Goal: Information Seeking & Learning: Check status

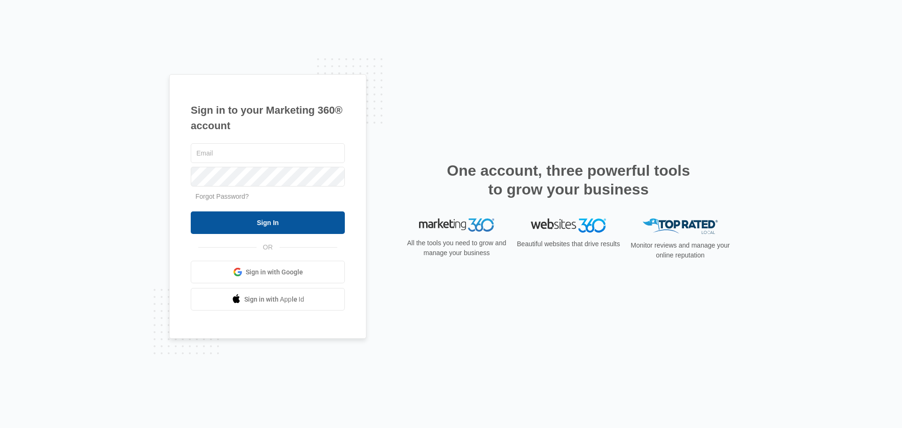
type input "[EMAIL_ADDRESS][DOMAIN_NAME]"
click at [275, 213] on input "Sign In" at bounding box center [268, 222] width 154 height 23
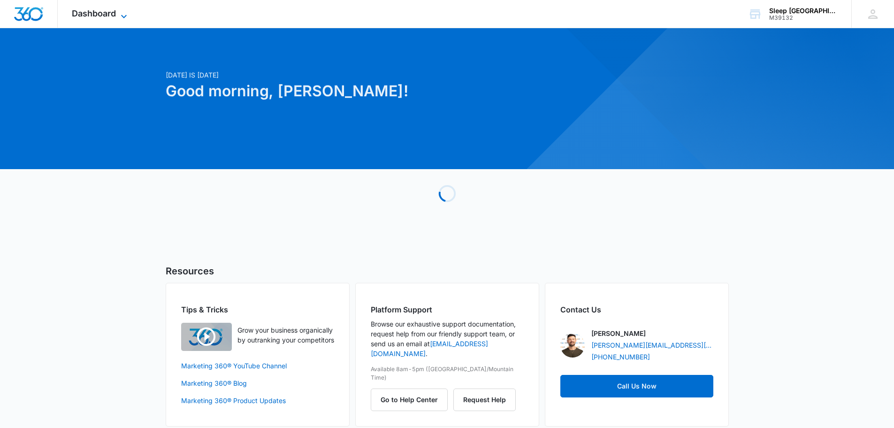
click at [116, 18] on span "Dashboard" at bounding box center [94, 13] width 44 height 10
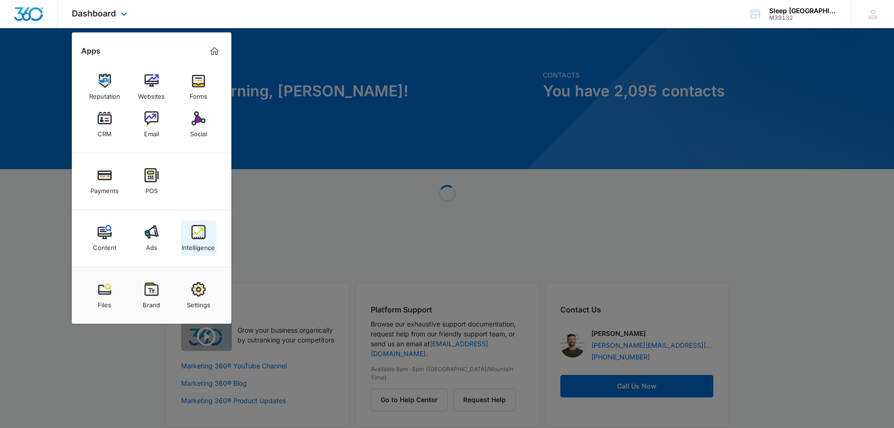
click at [191, 243] on div "Intelligence" at bounding box center [198, 245] width 33 height 12
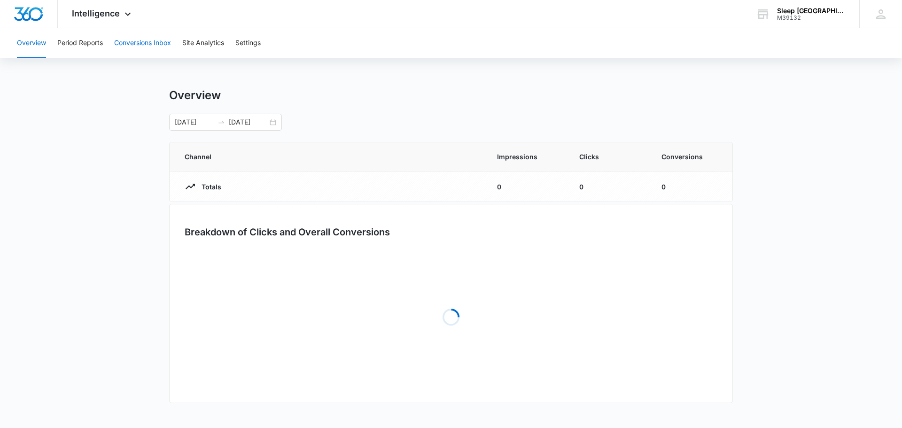
click at [137, 41] on button "Conversions Inbox" at bounding box center [142, 43] width 57 height 30
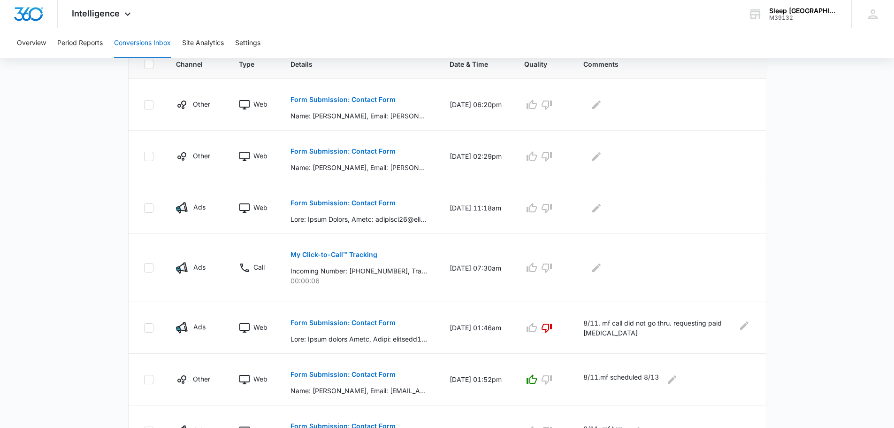
scroll to position [235, 0]
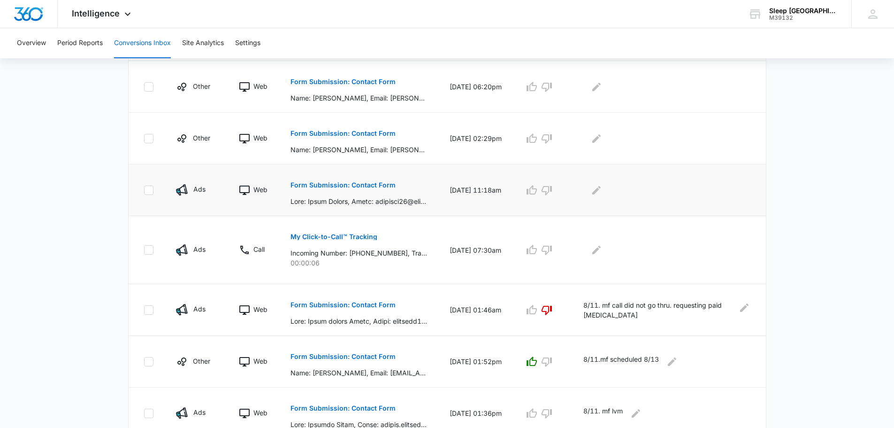
click at [388, 183] on p "Form Submission: Contact Form" at bounding box center [343, 185] width 105 height 7
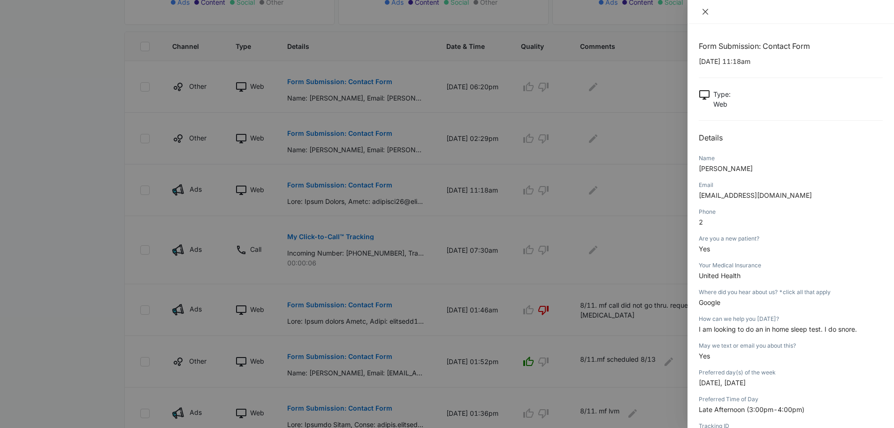
click at [711, 14] on button "Close" at bounding box center [705, 12] width 13 height 8
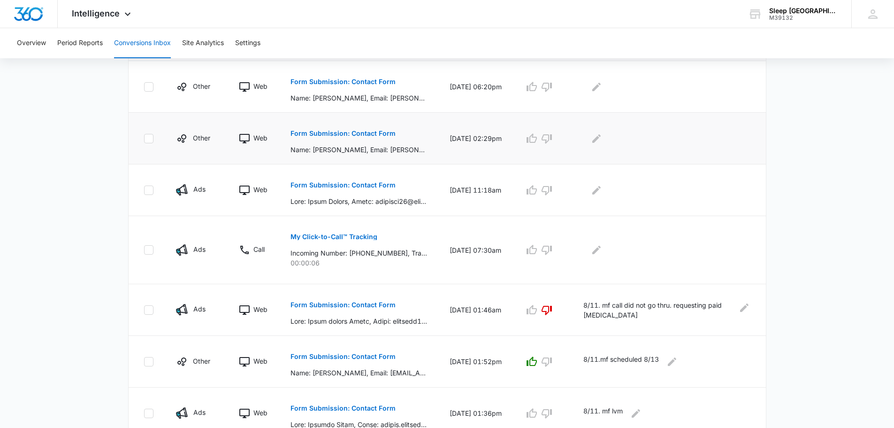
click at [348, 133] on p "Form Submission: Contact Form" at bounding box center [343, 133] width 105 height 7
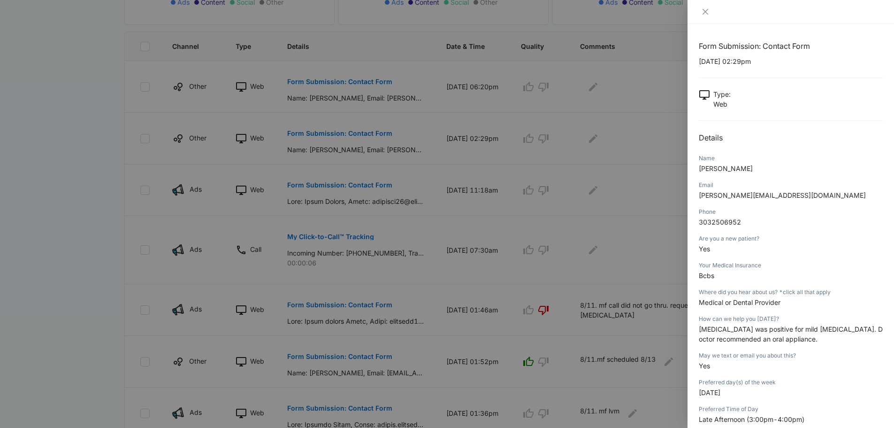
click at [705, 7] on div at bounding box center [791, 12] width 207 height 24
click at [706, 8] on icon "close" at bounding box center [706, 12] width 8 height 8
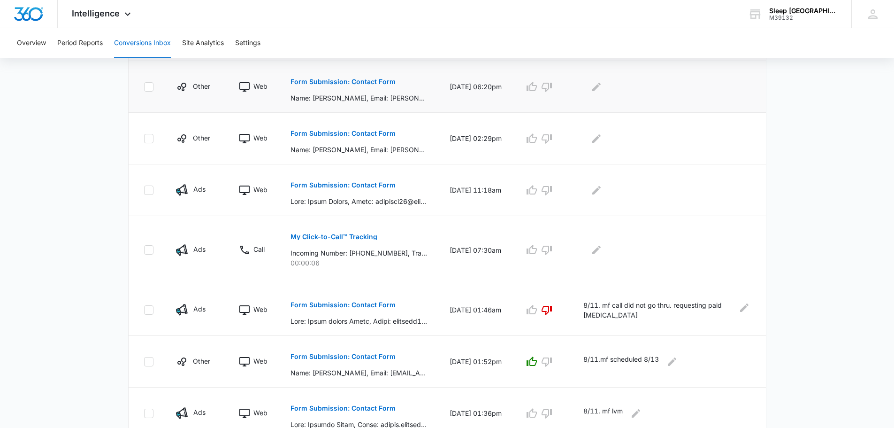
click at [388, 77] on button "Form Submission: Contact Form" at bounding box center [343, 81] width 105 height 23
